Goal: Task Accomplishment & Management: Manage account settings

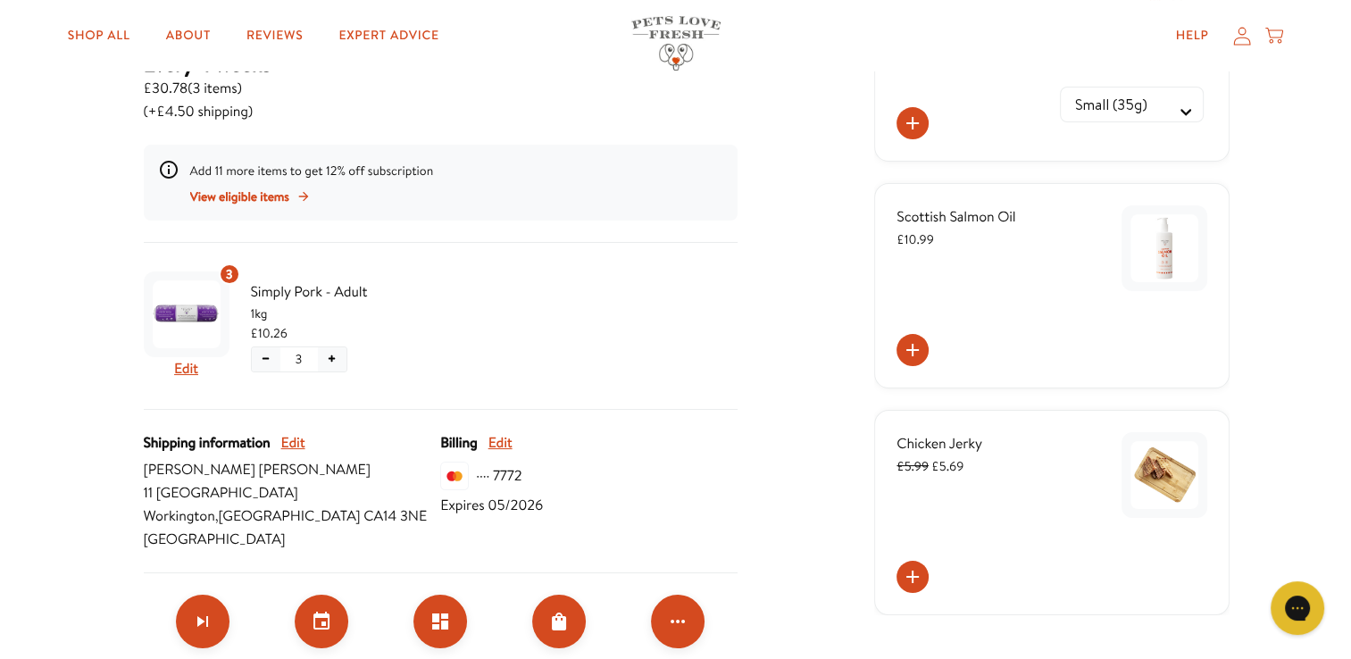
scroll to position [299, 0]
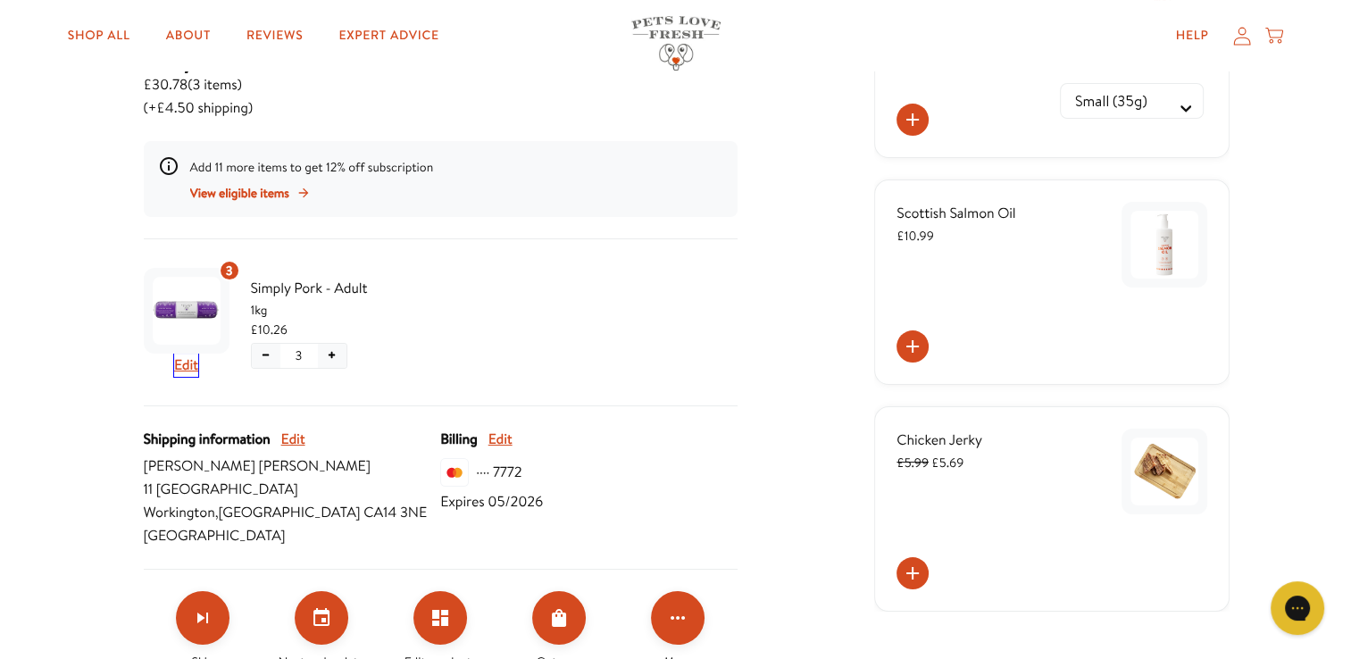
click at [183, 367] on button "Edit" at bounding box center [186, 365] width 24 height 23
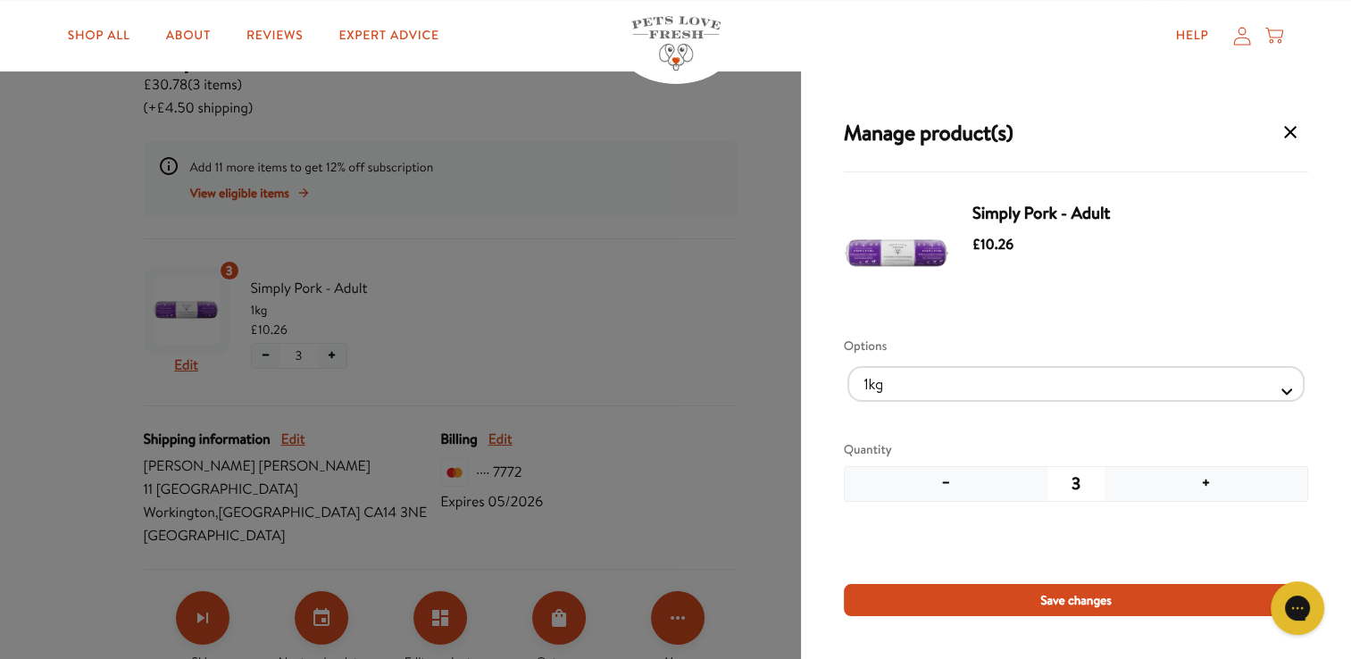
click at [943, 487] on button "−" at bounding box center [946, 484] width 203 height 34
click at [944, 487] on button "−" at bounding box center [946, 484] width 203 height 34
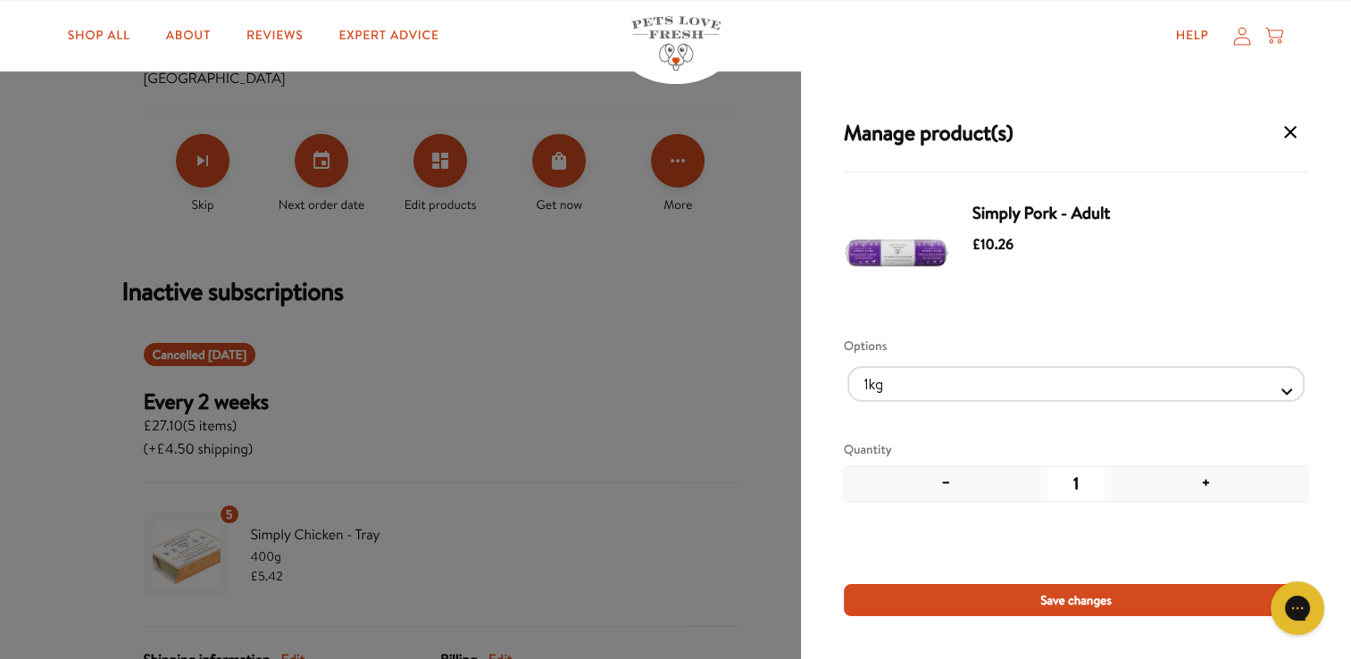
scroll to position [759, 0]
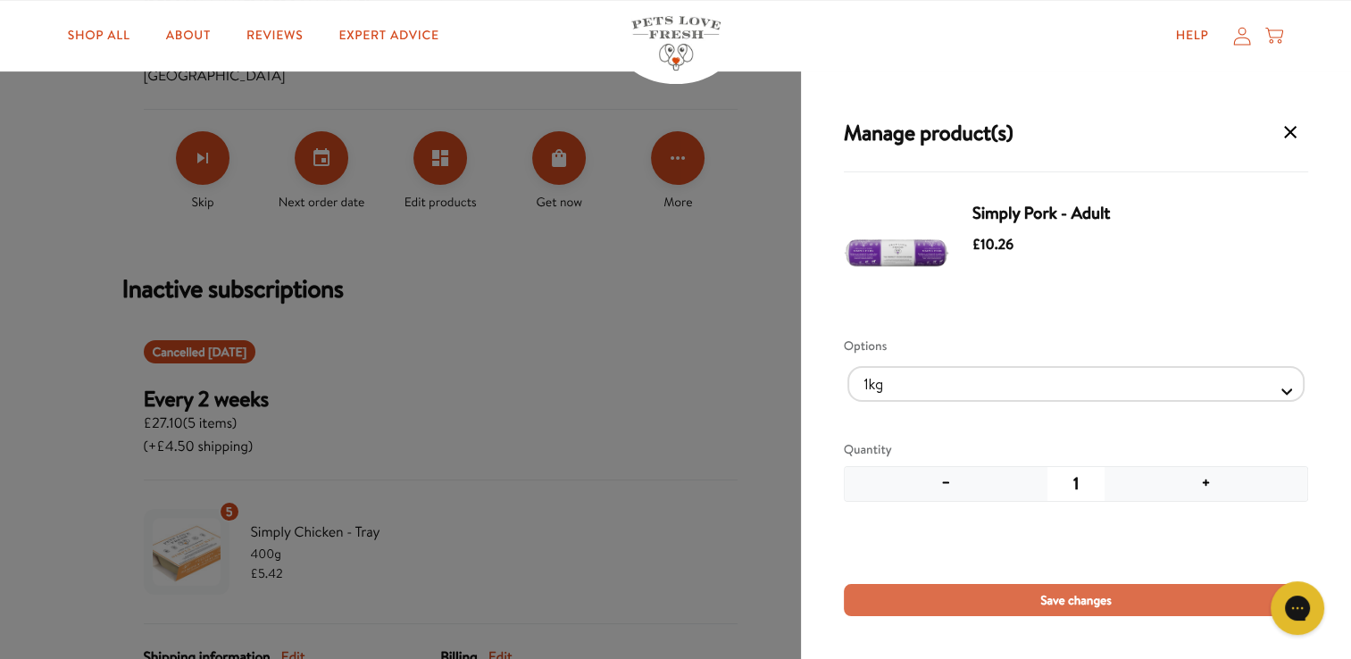
click at [1057, 599] on span "Save changes" at bounding box center [1075, 600] width 71 height 20
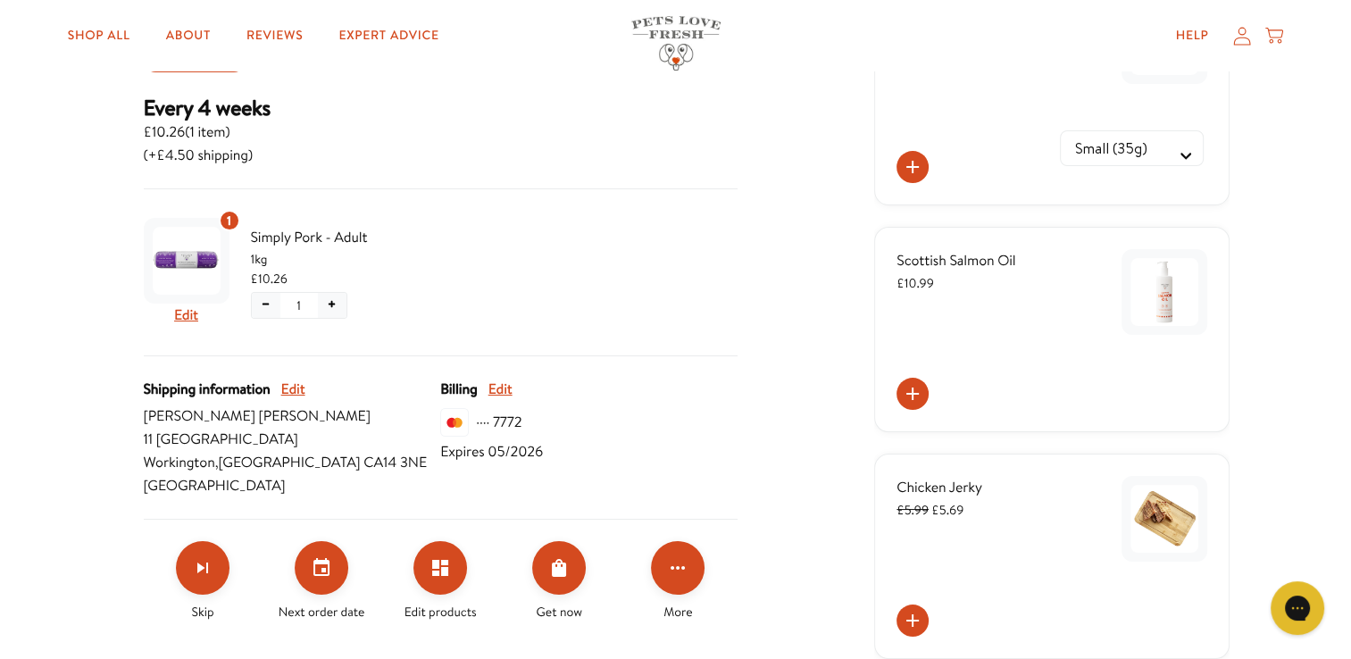
scroll to position [279, 0]
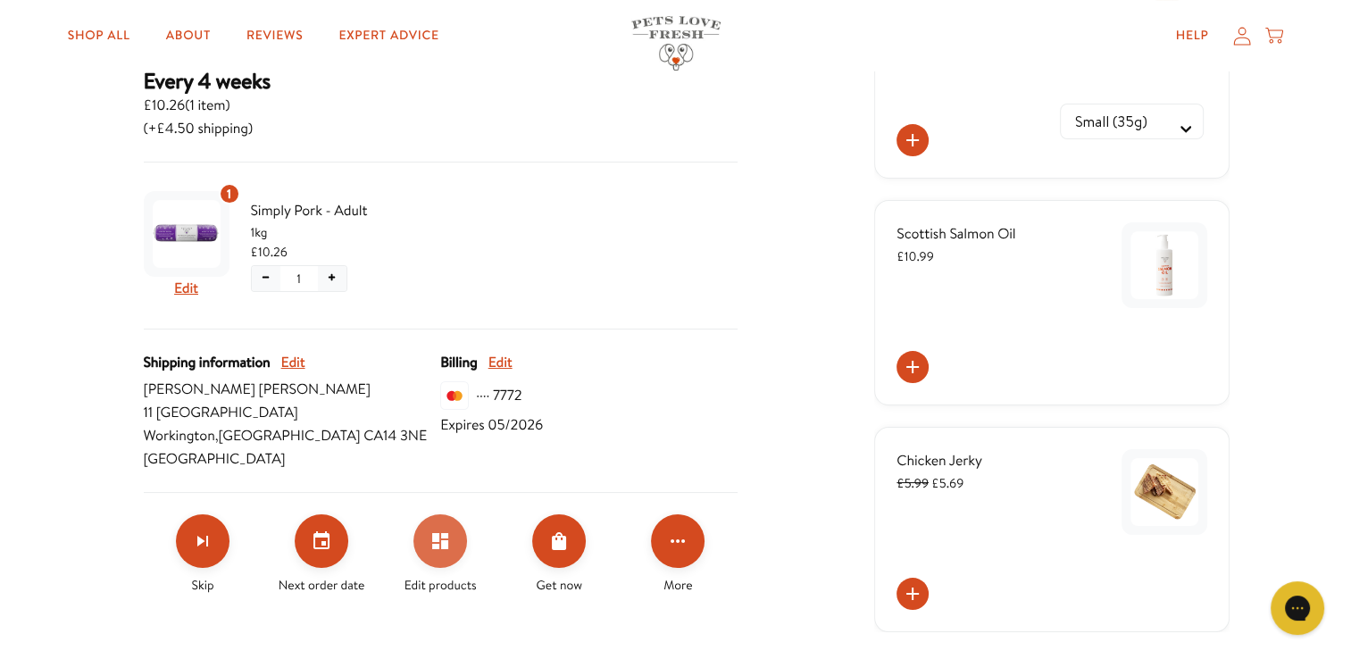
click at [429, 535] on button "Edit products" at bounding box center [440, 541] width 54 height 54
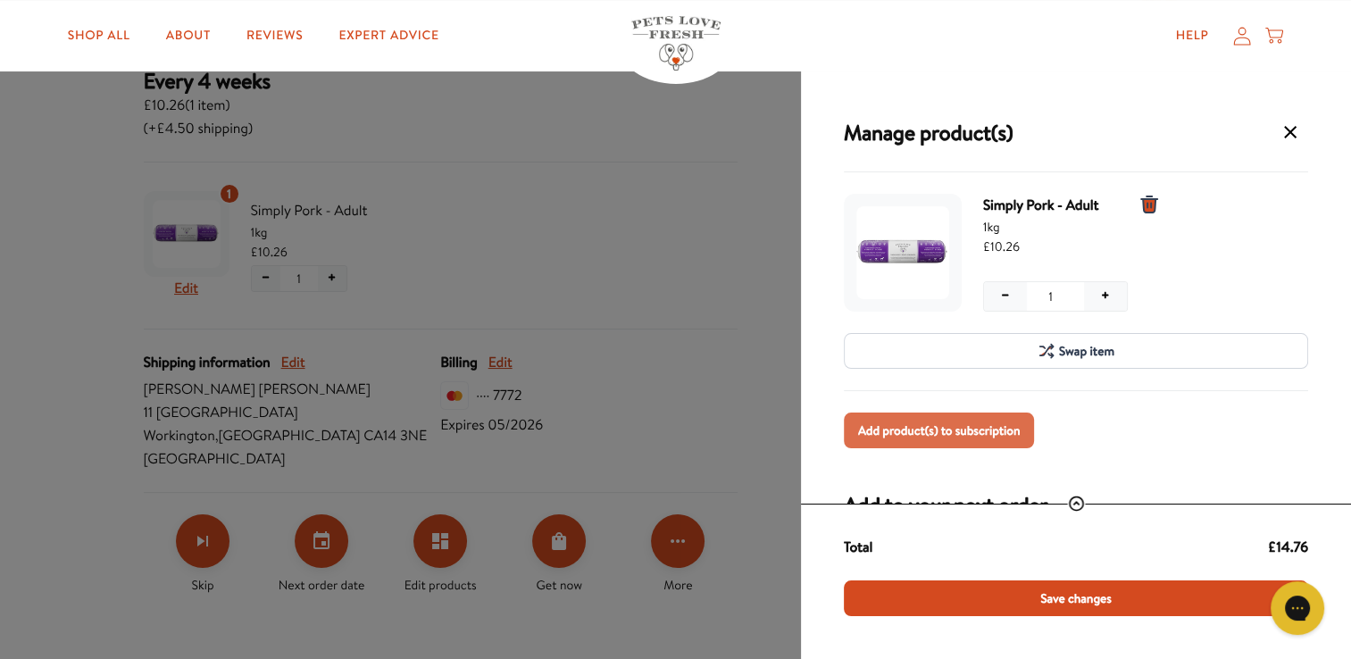
click at [936, 436] on span "Add product(s) to subscription" at bounding box center [939, 430] width 162 height 20
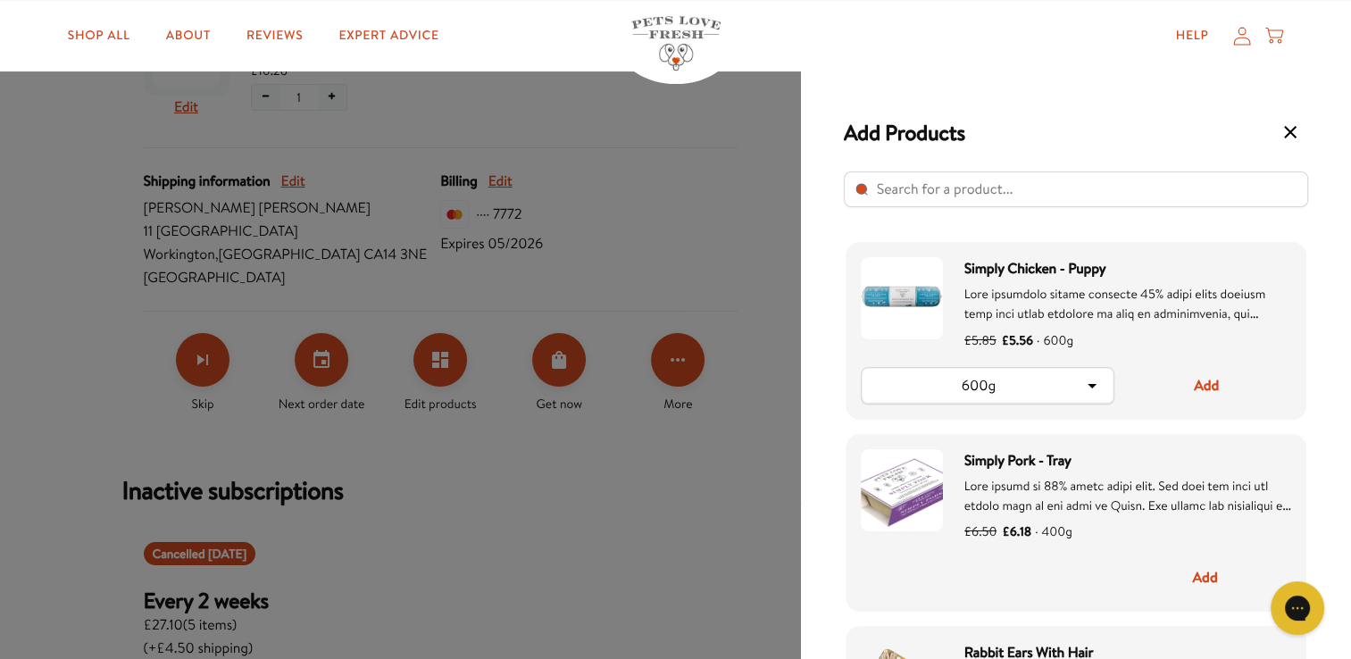
scroll to position [603, 0]
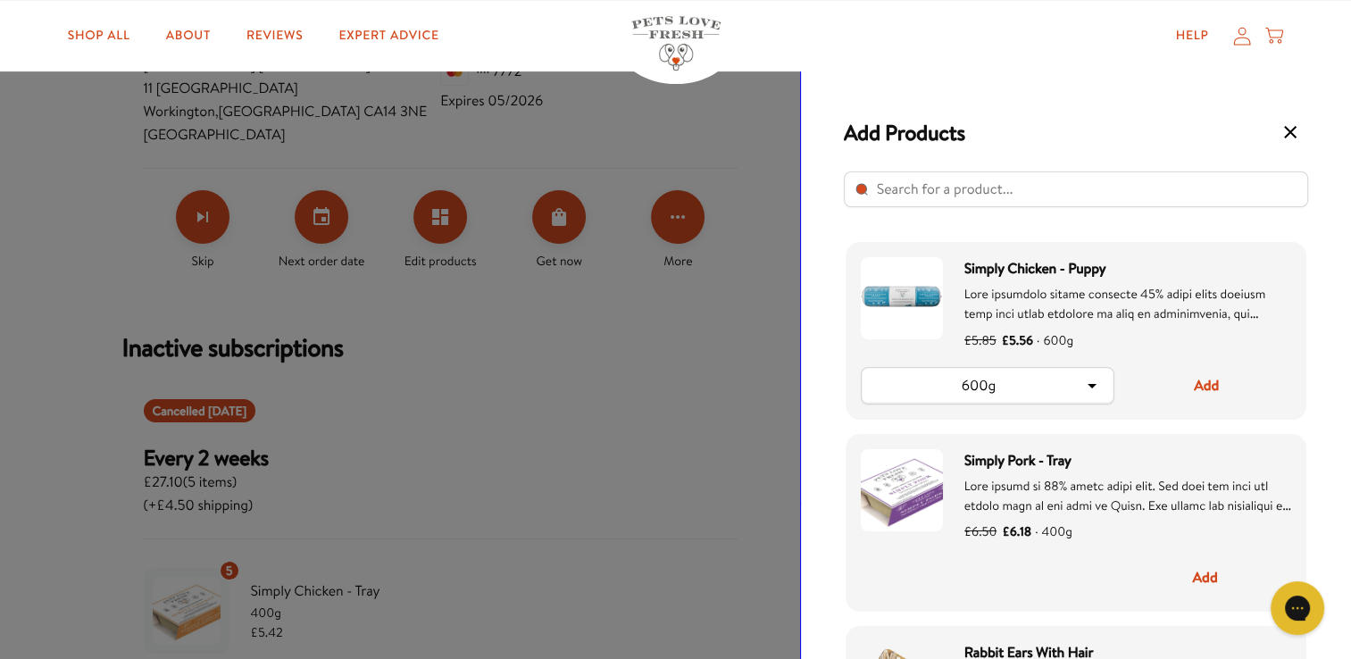
click at [1322, 443] on div "Add Products Simply Chicken - Puppy £5.85 £5.56 · 600g 600g Add Simply Pork - T…" at bounding box center [1076, 364] width 550 height 587
click at [1053, 125] on div "Add Products" at bounding box center [1076, 132] width 464 height 36
click at [1055, 186] on input "Select product" at bounding box center [1076, 189] width 464 height 36
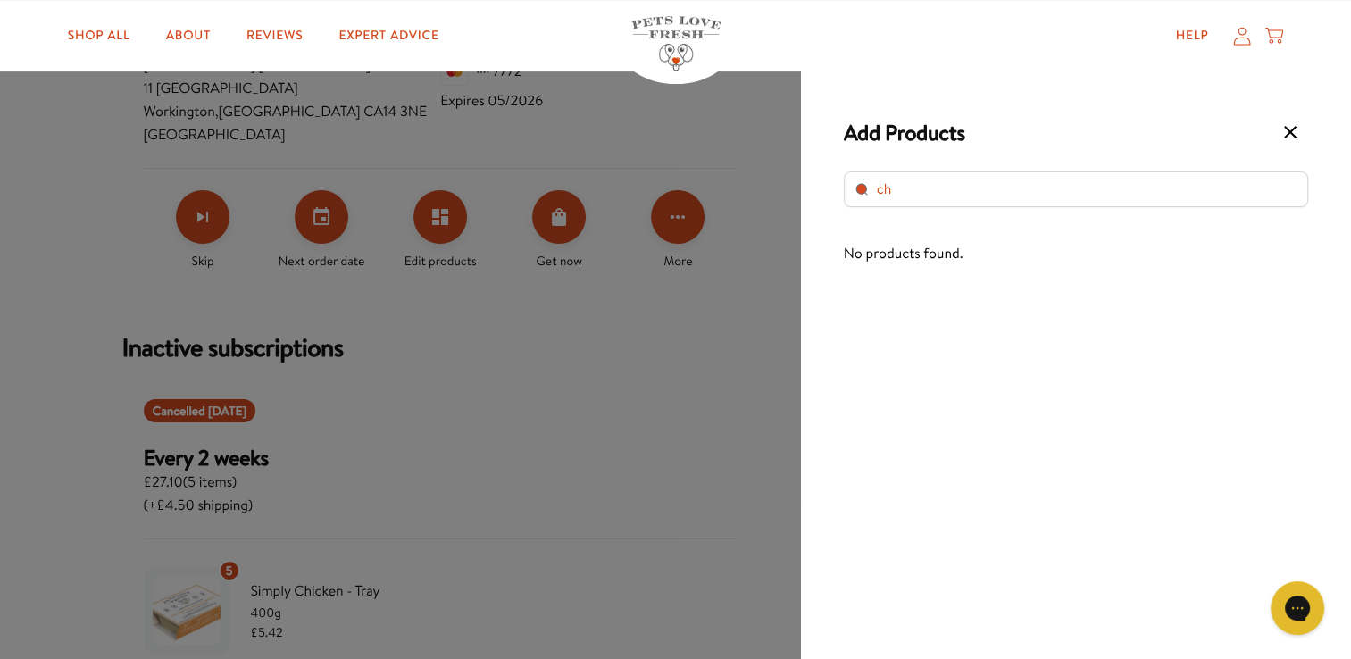
type input "c"
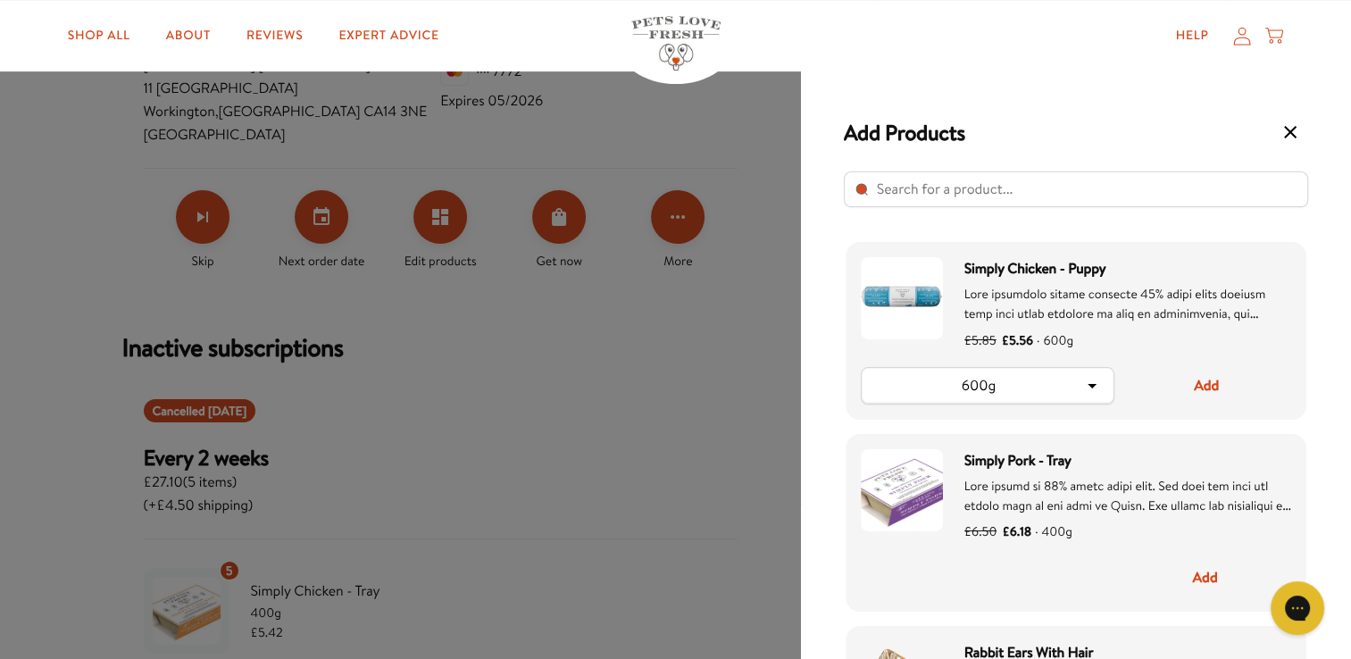
click at [564, 58] on div "Shop All About Reviews Expert Advice My account Shop All About Reviews Expert A…" at bounding box center [676, 35] width 1216 height 71
click at [603, 358] on div "Add Products Simply Chicken - Puppy £5.85 £5.56 · 600g 600g Add Simply Pork - T…" at bounding box center [675, 329] width 1351 height 659
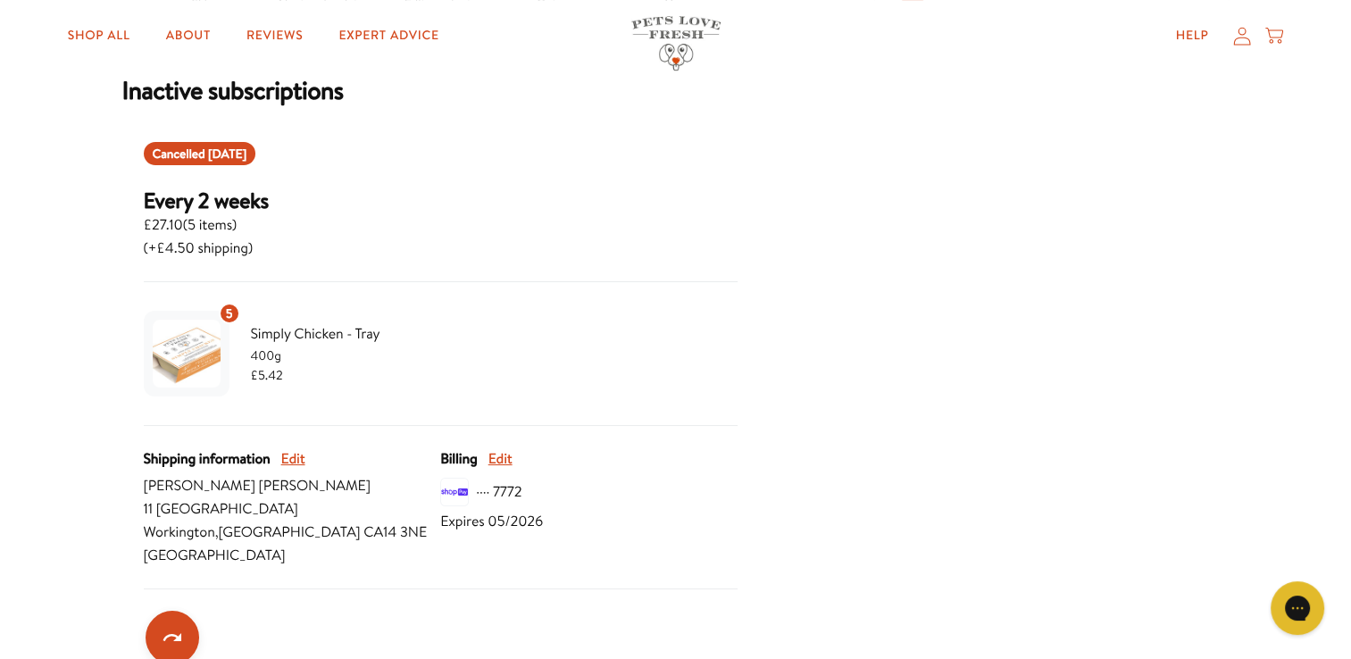
scroll to position [728, 0]
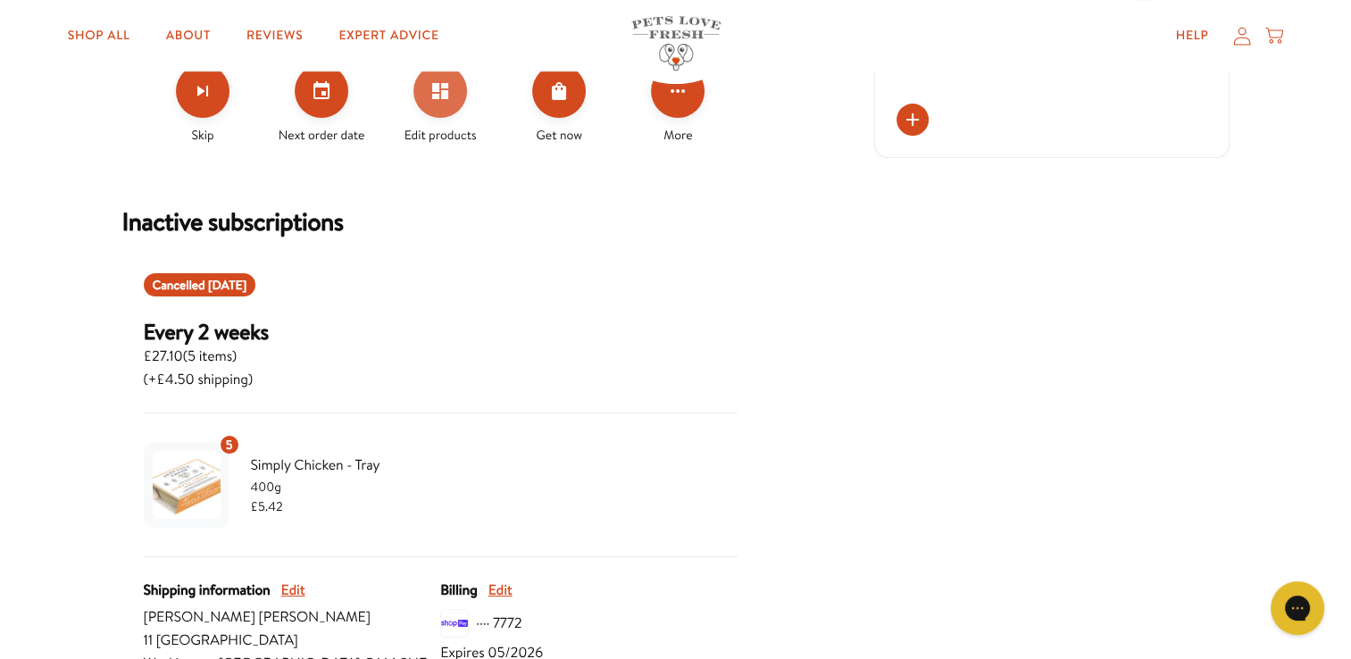
click at [446, 108] on button "Edit products" at bounding box center [440, 91] width 54 height 54
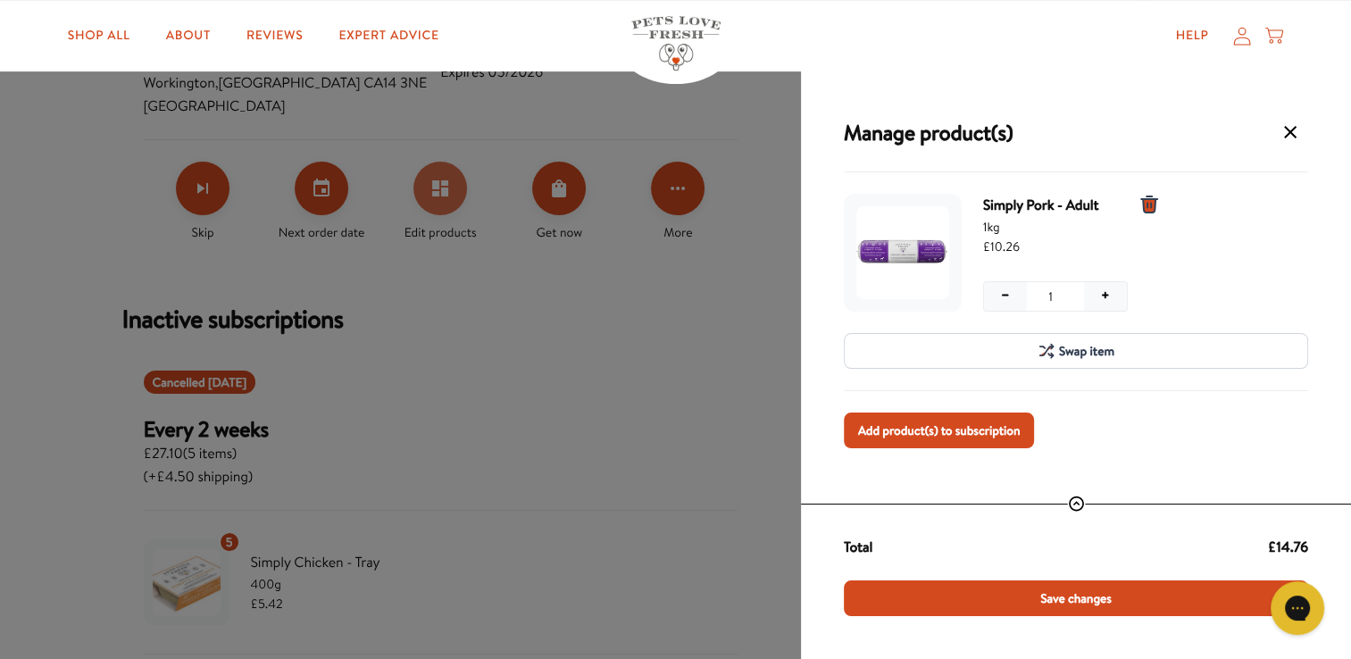
scroll to position [826, 0]
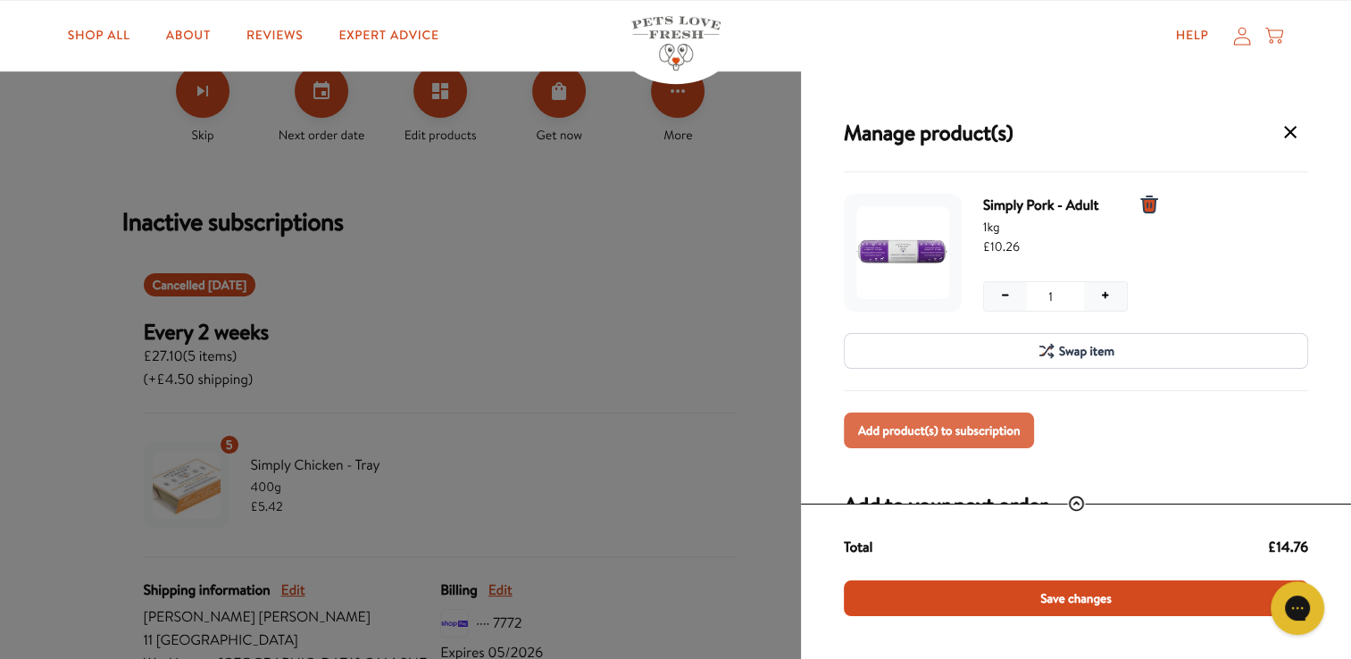
click at [961, 435] on span "Add product(s) to subscription" at bounding box center [939, 430] width 162 height 20
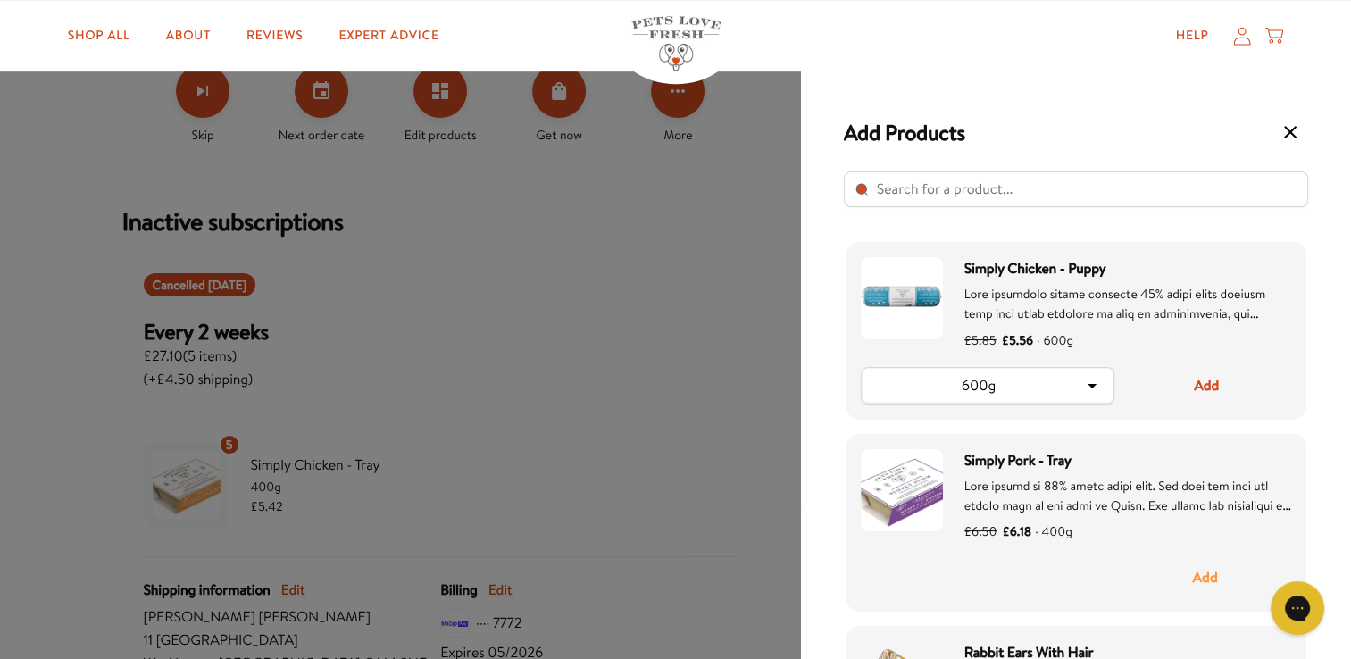
click at [1211, 595] on button "Add" at bounding box center [1205, 577] width 172 height 37
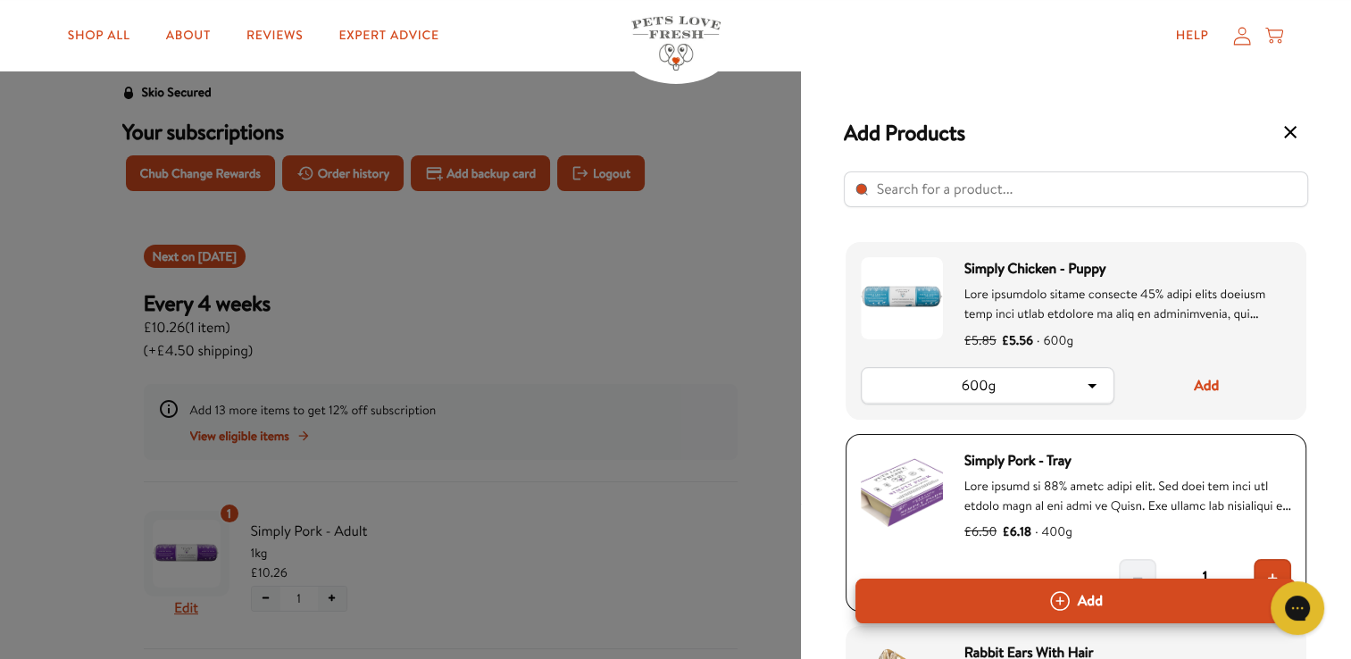
scroll to position [40, 0]
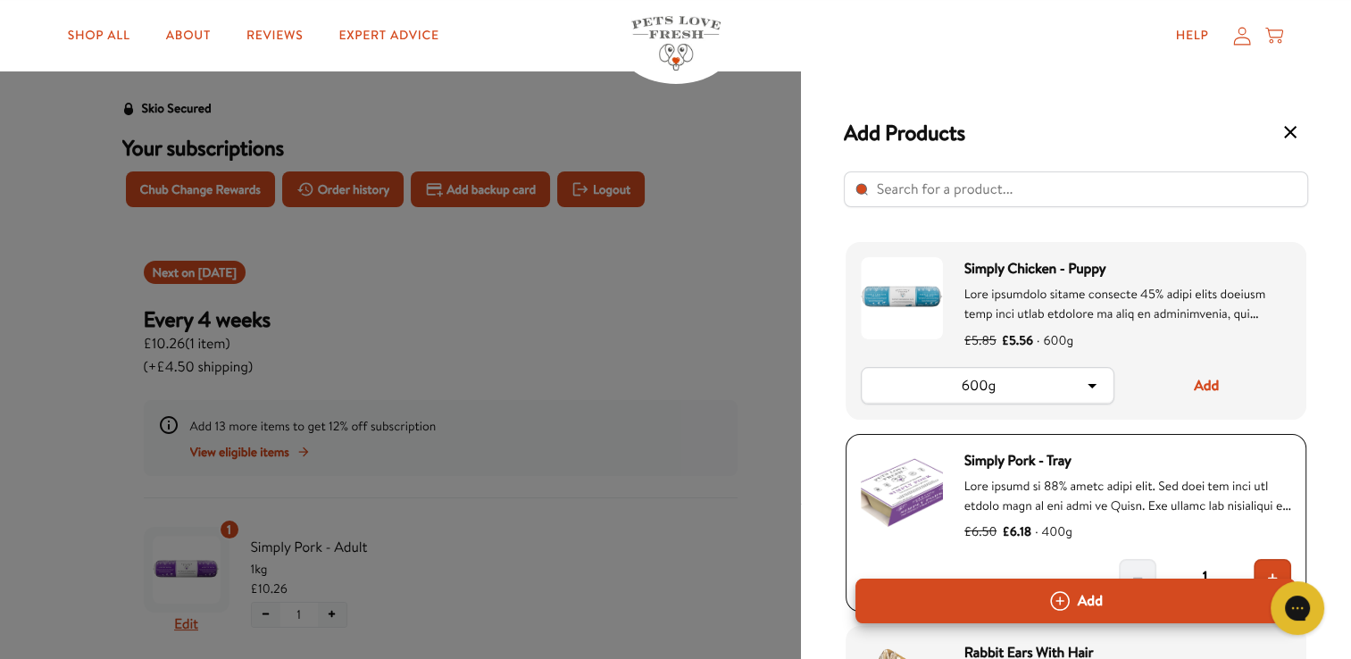
click at [1082, 183] on input "Select product" at bounding box center [1076, 189] width 464 height 36
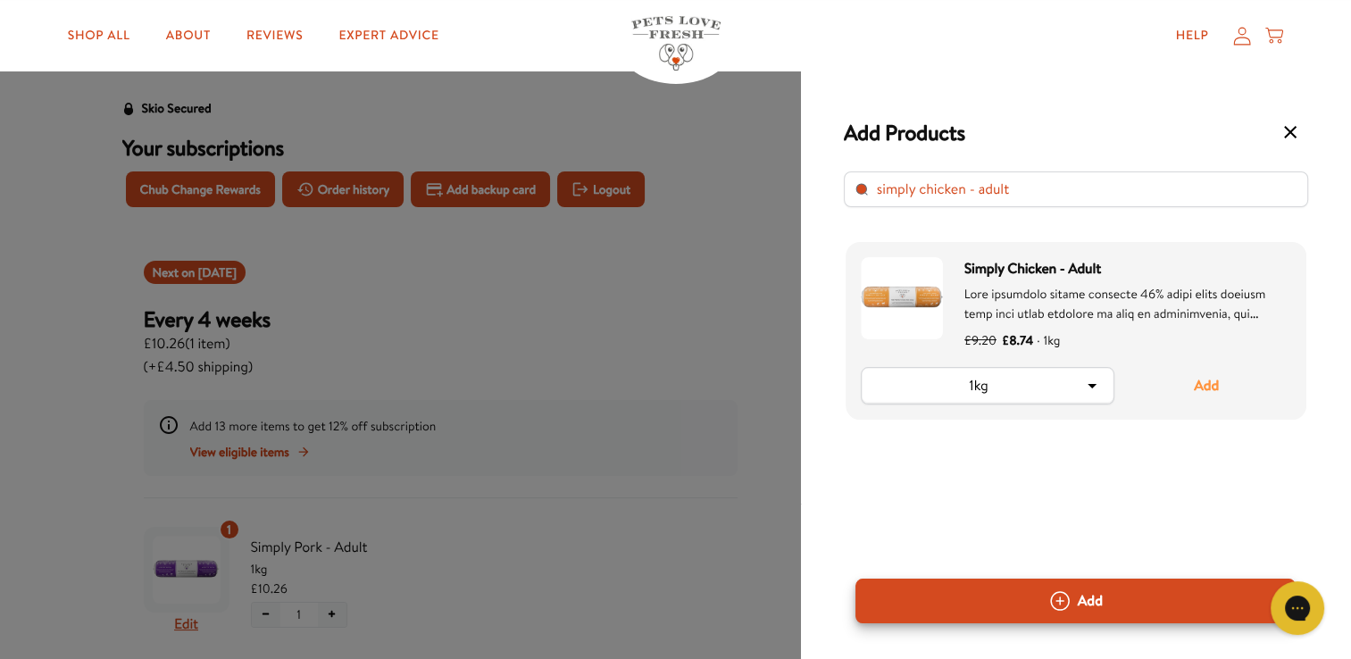
type input "simply chicken - adult"
click at [1207, 384] on button "Add" at bounding box center [1206, 385] width 170 height 37
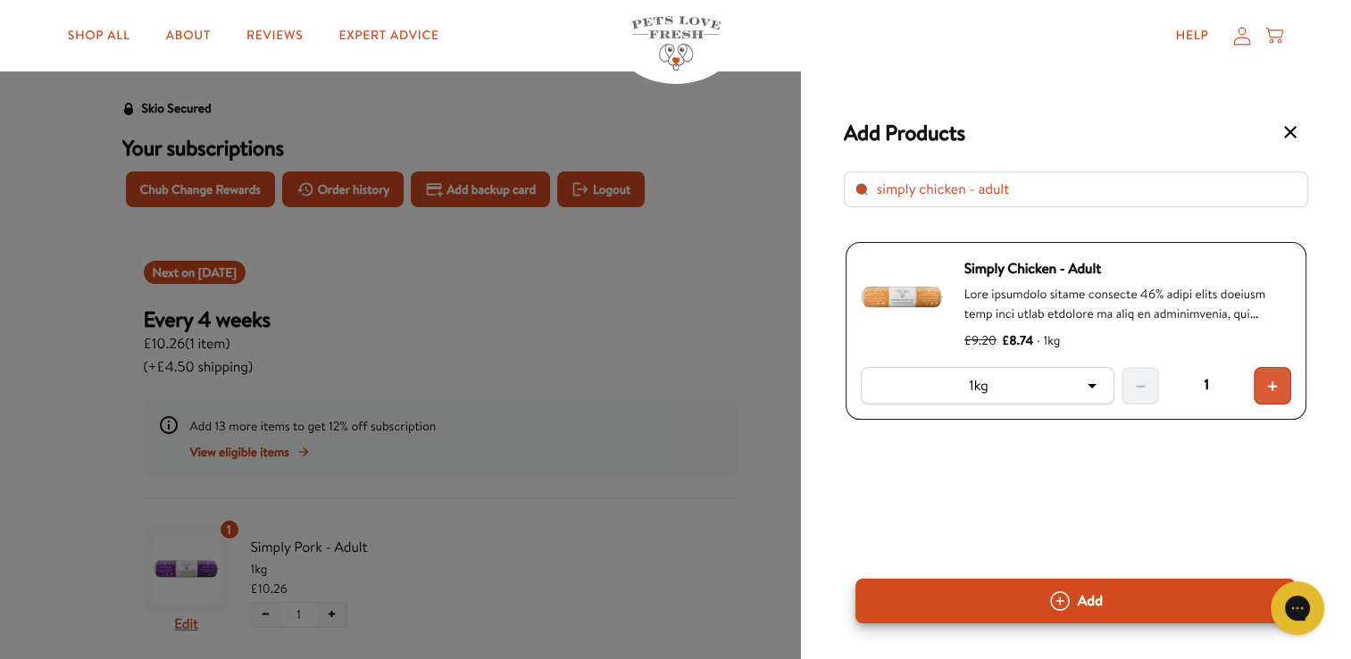
click at [1274, 377] on span "+" at bounding box center [1272, 385] width 12 height 21
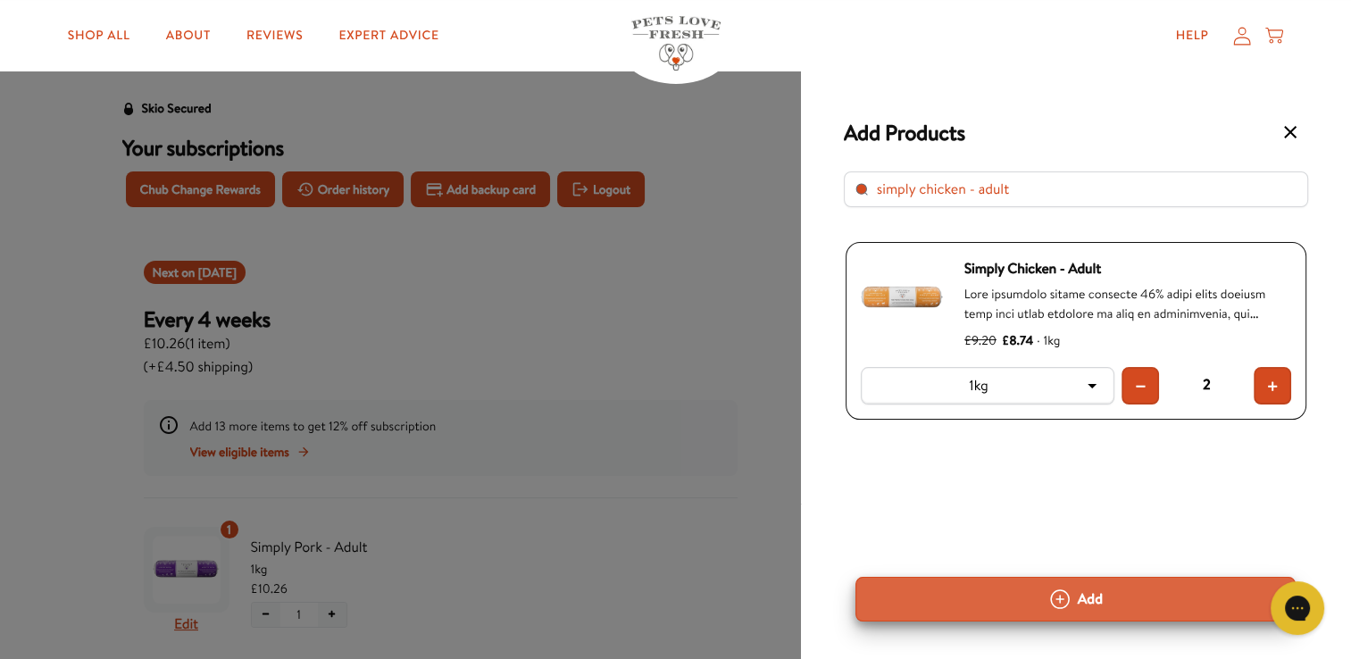
click at [1088, 598] on button "Add" at bounding box center [1075, 599] width 440 height 45
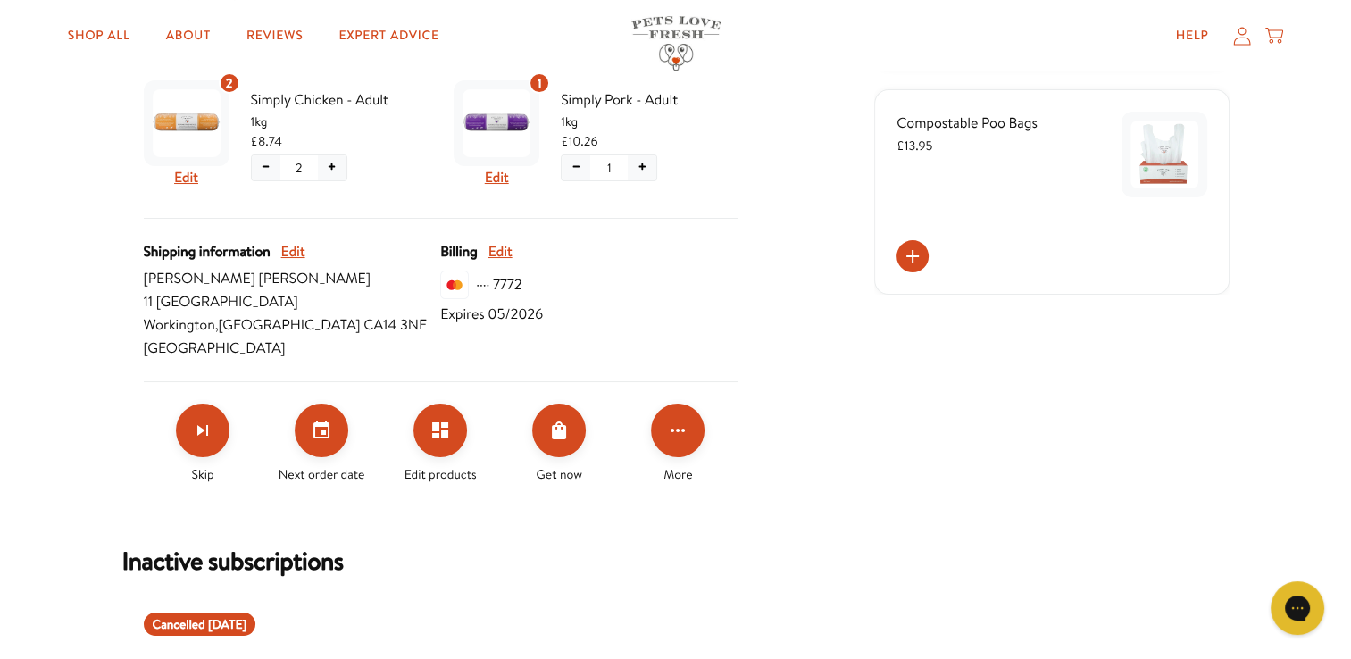
scroll to position [392, 0]
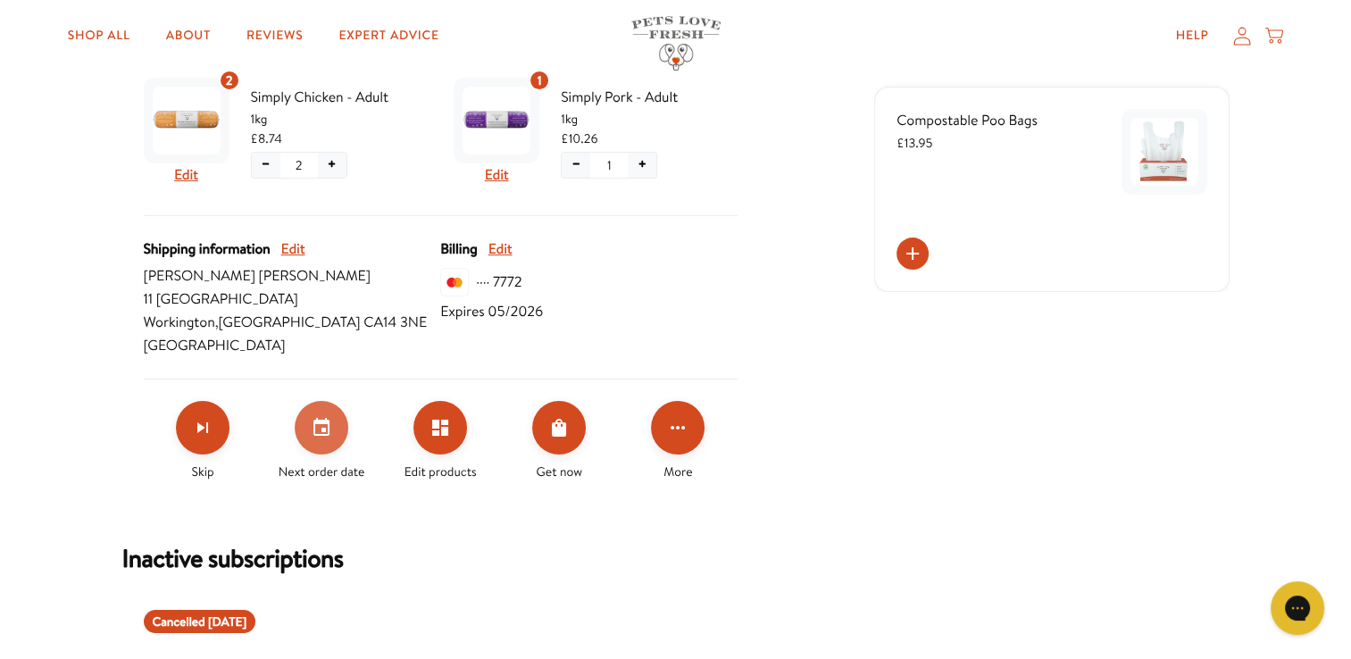
click at [321, 427] on icon "Set your next order date" at bounding box center [321, 427] width 21 height 21
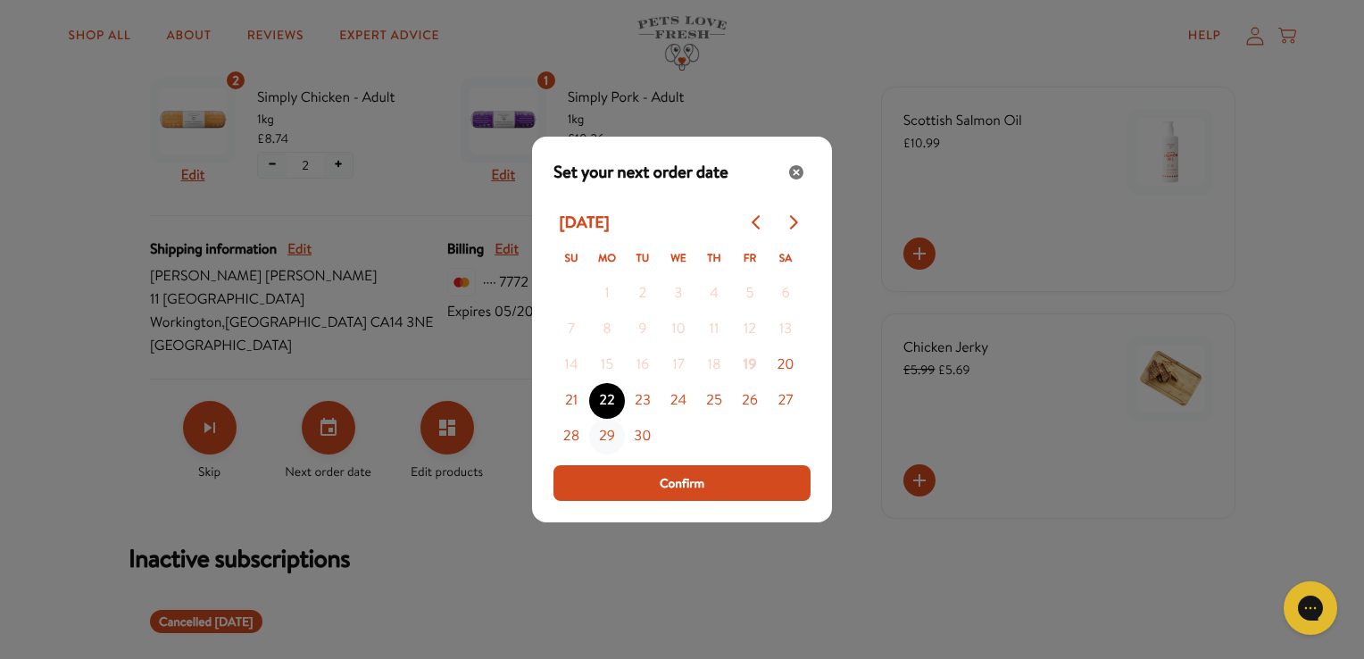
click at [607, 441] on button "29" at bounding box center [607, 437] width 36 height 36
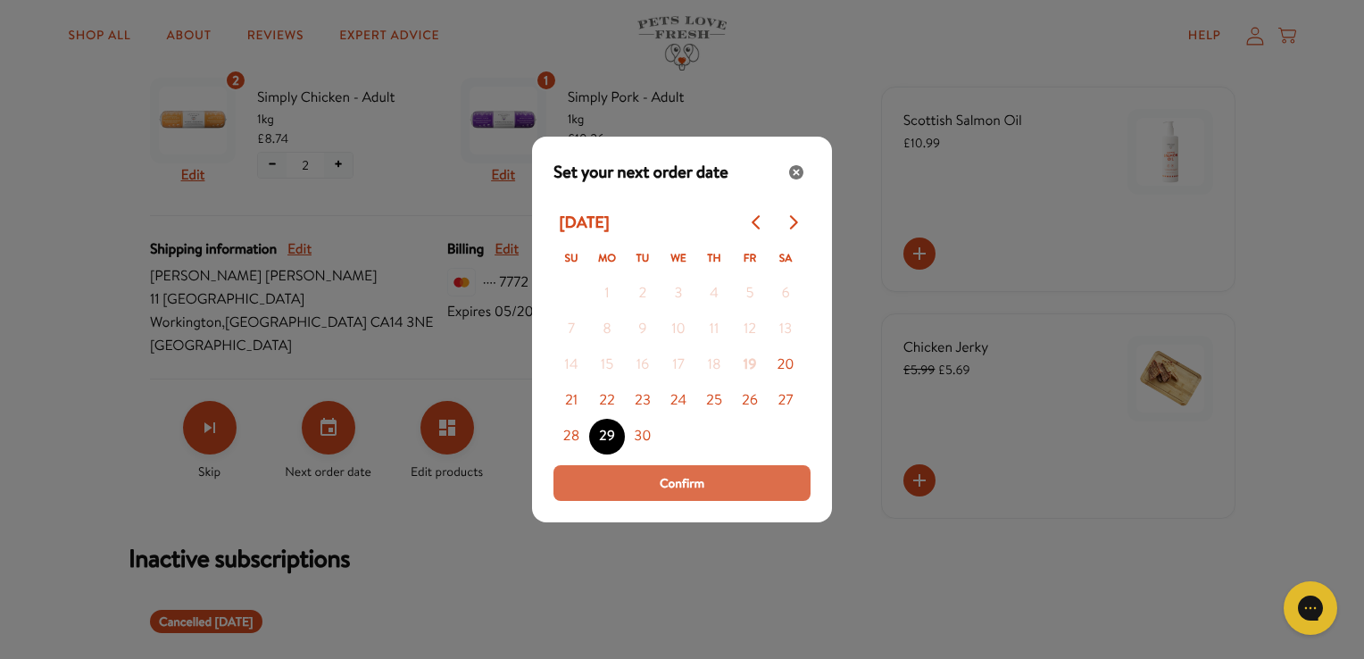
click at [630, 487] on button "Confirm" at bounding box center [681, 483] width 257 height 36
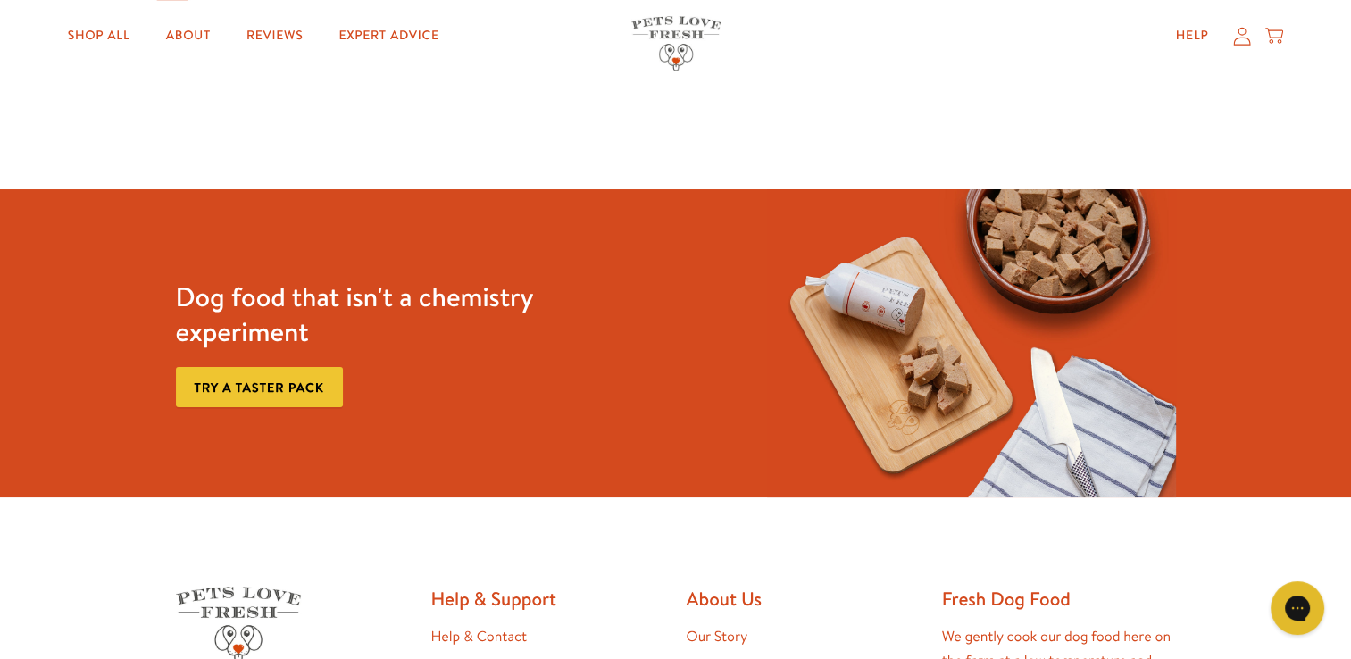
scroll to position [0, 0]
